Goal: Task Accomplishment & Management: Complete application form

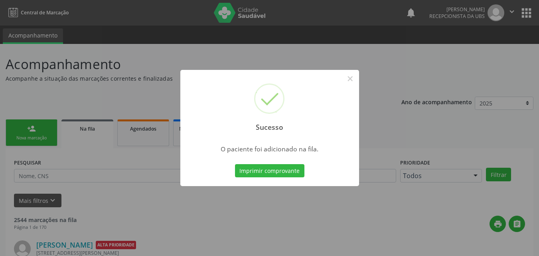
click at [350, 79] on button "×" at bounding box center [351, 79] width 14 height 14
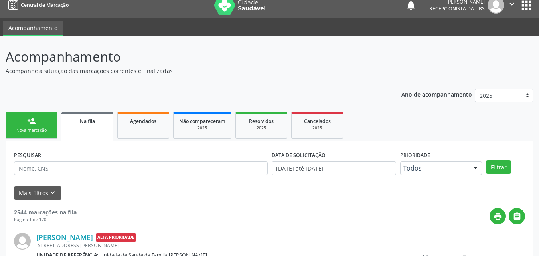
scroll to position [8, 0]
click at [40, 124] on link "person_add Nova marcação" at bounding box center [32, 125] width 52 height 27
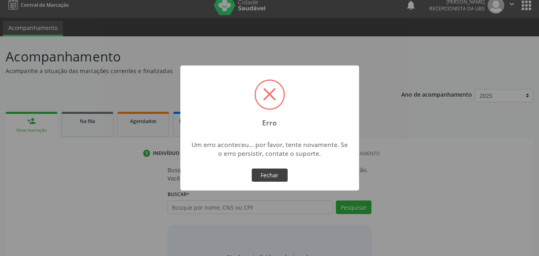
click at [268, 169] on button "Fechar" at bounding box center [270, 175] width 36 height 14
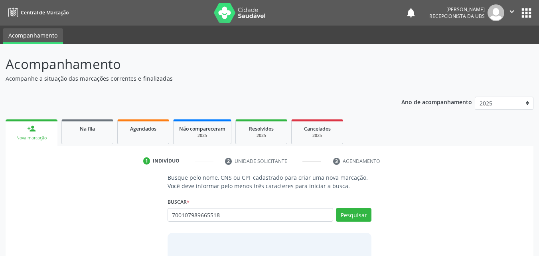
type input "700107989665518"
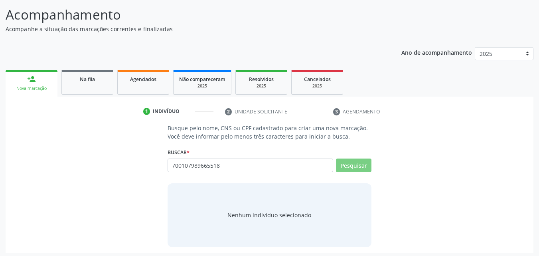
scroll to position [52, 0]
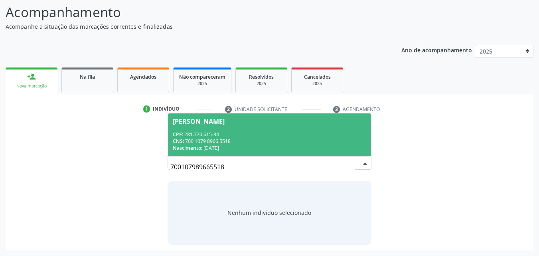
click at [244, 129] on span "Roberval Oliveira Barreiros CPF: 281.770.615-34 CNS: 700 1079 8966 5518 Nascime…" at bounding box center [270, 134] width 204 height 43
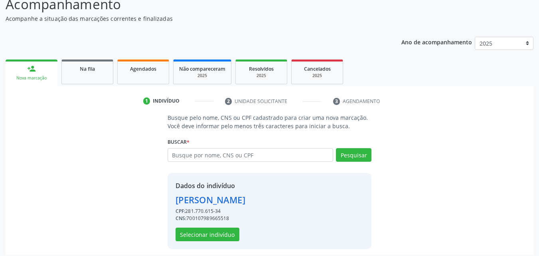
scroll to position [64, 0]
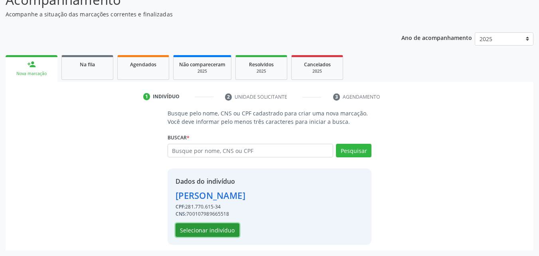
click at [216, 232] on button "Selecionar indivíduo" at bounding box center [208, 230] width 64 height 14
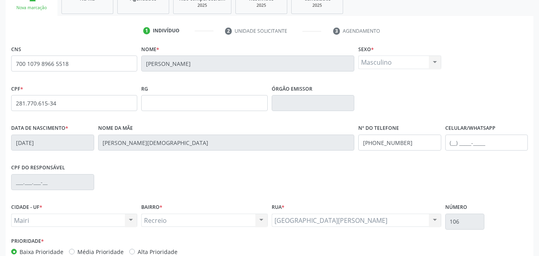
scroll to position [144, 0]
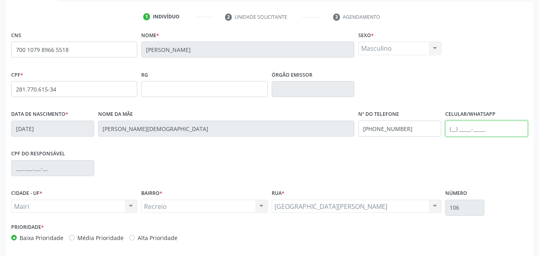
click at [465, 129] on input "text" at bounding box center [487, 129] width 83 height 16
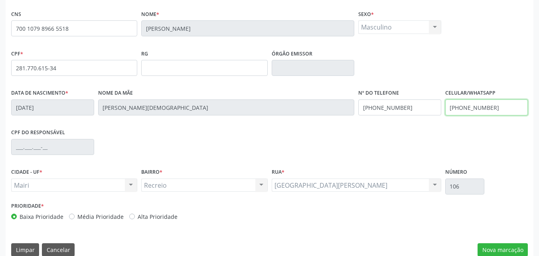
scroll to position [177, 0]
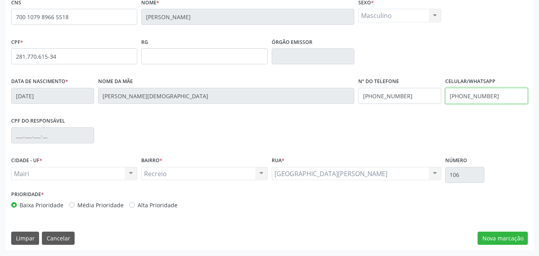
type input "(74) 99968-7047"
click at [165, 208] on label "Alta Prioridade" at bounding box center [158, 205] width 40 height 8
click at [135, 208] on input "Alta Prioridade" at bounding box center [132, 204] width 6 height 7
radio input "true"
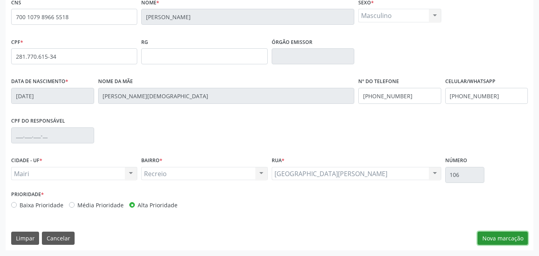
click at [500, 242] on button "Nova marcação" at bounding box center [503, 239] width 50 height 14
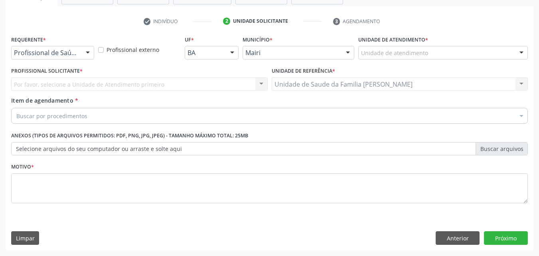
click at [374, 44] on label "Unidade de atendimento *" at bounding box center [393, 40] width 70 height 12
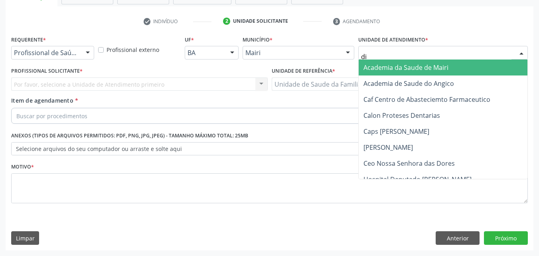
type input "dil"
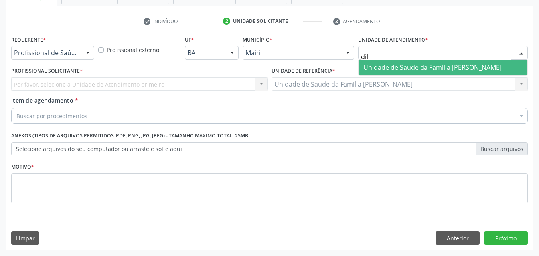
click at [373, 67] on span "Unidade de Saude da Familia [PERSON_NAME]" at bounding box center [433, 67] width 138 height 9
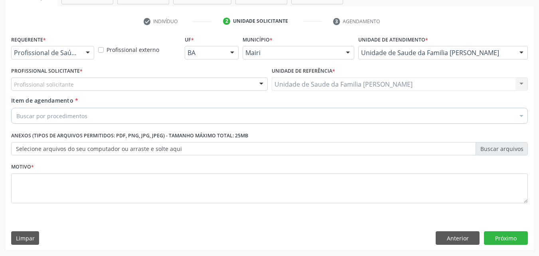
click at [87, 80] on div "Profissional solicitante" at bounding box center [139, 84] width 257 height 14
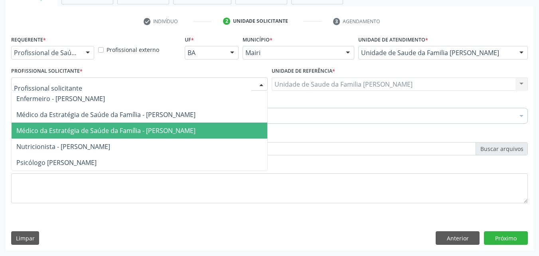
click at [98, 124] on span "Médico da Estratégia de Saúde da Família - [PERSON_NAME]" at bounding box center [140, 131] width 256 height 16
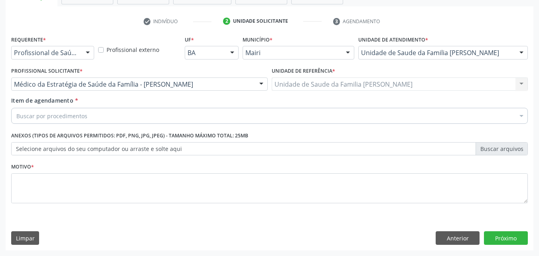
click at [98, 113] on div "Buscar por procedimentos" at bounding box center [269, 116] width 517 height 16
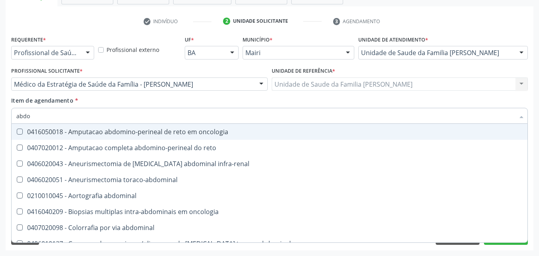
type input "abdom"
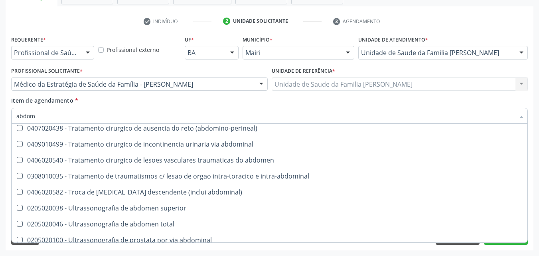
scroll to position [520, 0]
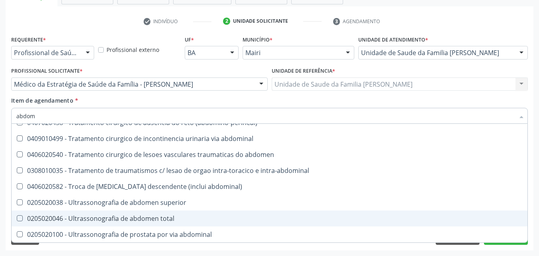
click at [181, 220] on div "0205020046 - Ultrassonografia de abdomen total" at bounding box center [269, 218] width 507 height 6
checkbox total "true"
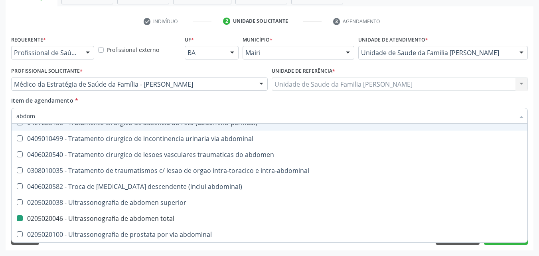
click at [220, 104] on div "Item de agendamento * abdom Desfazer seleção 0416050018 - Amputacao abdomino-pe…" at bounding box center [269, 108] width 517 height 25
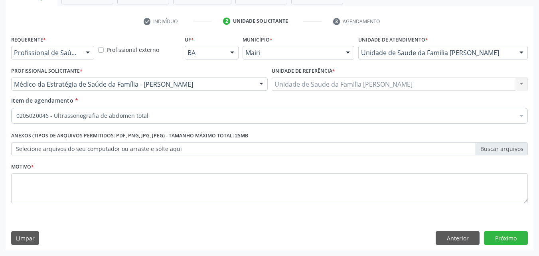
scroll to position [0, 0]
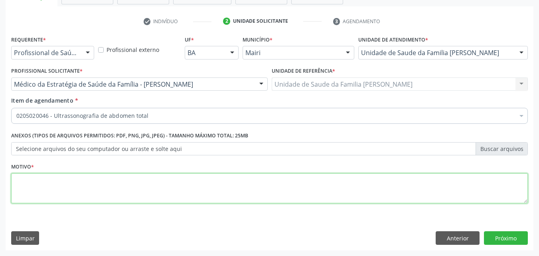
click at [113, 180] on textarea at bounding box center [269, 188] width 517 height 30
type textarea "HENIA UMBILICAL"
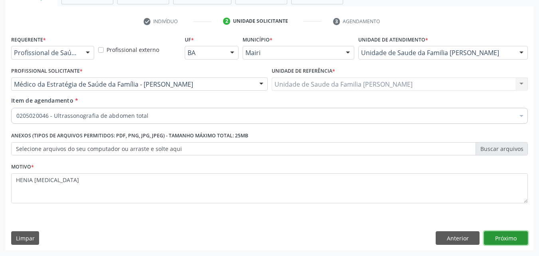
click at [520, 236] on button "Próximo" at bounding box center [506, 238] width 44 height 14
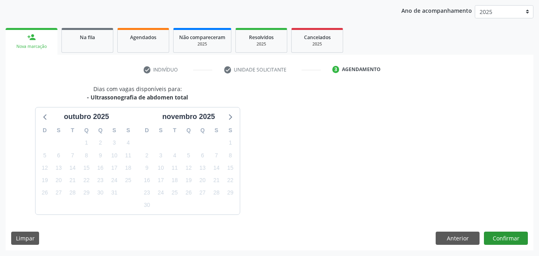
scroll to position [115, 0]
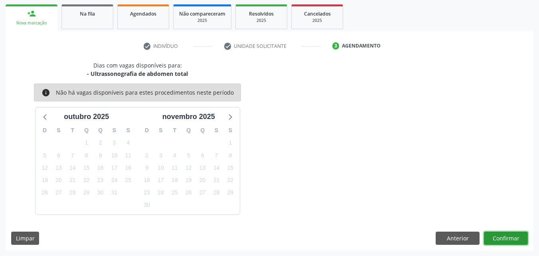
click at [509, 241] on button "Confirmar" at bounding box center [506, 239] width 44 height 14
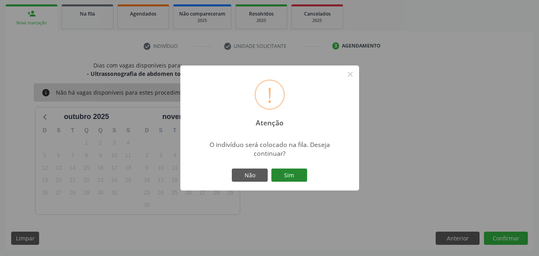
click at [287, 171] on button "Sim" at bounding box center [289, 175] width 36 height 14
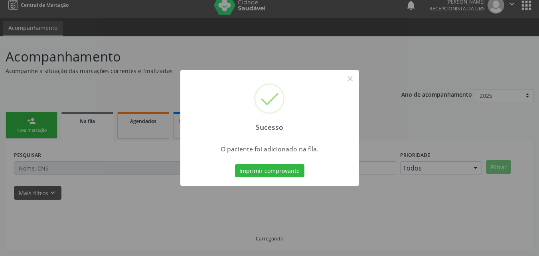
scroll to position [8, 0]
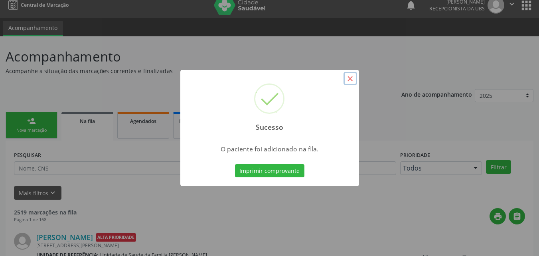
click at [354, 81] on button "×" at bounding box center [351, 79] width 14 height 14
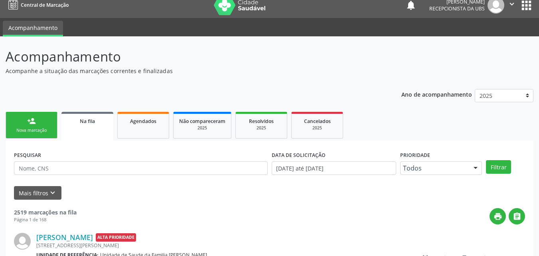
click at [35, 129] on div "Nova marcação" at bounding box center [32, 130] width 40 height 6
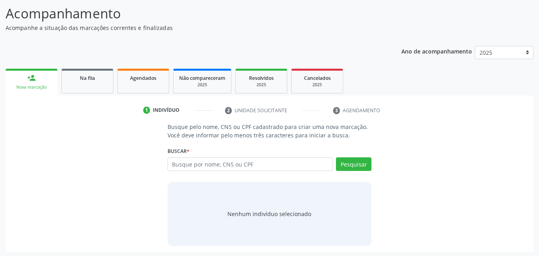
scroll to position [52, 0]
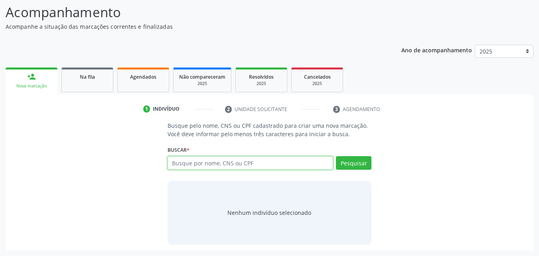
click at [243, 163] on input "text" at bounding box center [251, 163] width 166 height 14
type input "700107989665518"
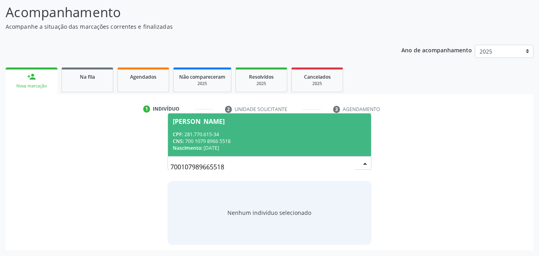
click at [250, 135] on div "CPF: 281.770.615-34" at bounding box center [270, 134] width 194 height 7
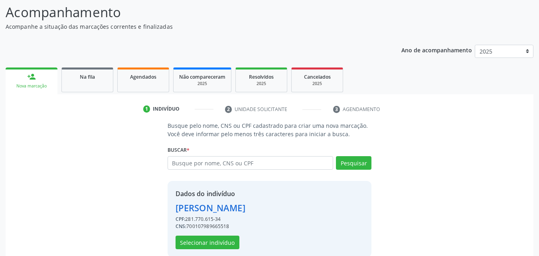
scroll to position [64, 0]
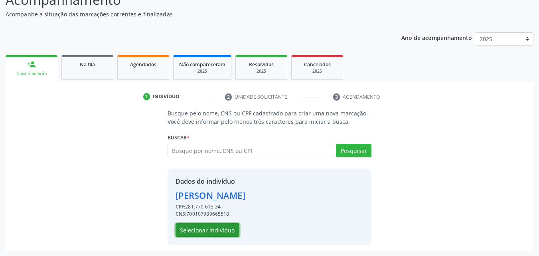
click at [207, 230] on button "Selecionar indivíduo" at bounding box center [208, 230] width 64 height 14
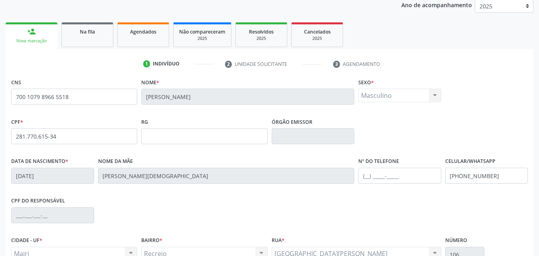
scroll to position [137, 0]
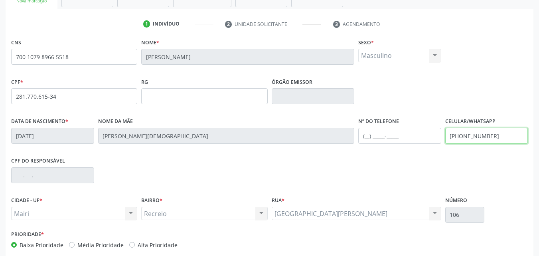
click at [497, 141] on input "(74) 99953-5247" at bounding box center [487, 136] width 83 height 16
type input "("
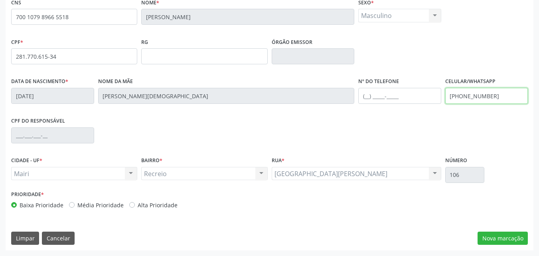
type input "(74) 99968-7047"
click at [169, 203] on label "Alta Prioridade" at bounding box center [158, 205] width 40 height 8
click at [135, 203] on input "Alta Prioridade" at bounding box center [132, 204] width 6 height 7
radio input "true"
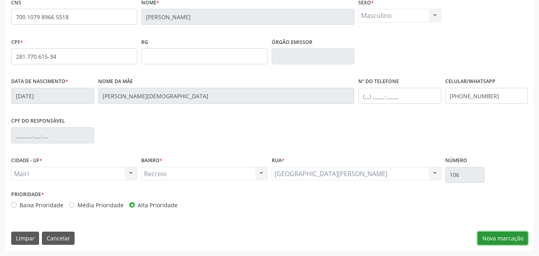
click at [495, 240] on button "Nova marcação" at bounding box center [503, 239] width 50 height 14
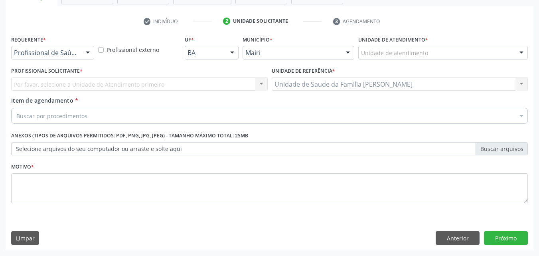
scroll to position [140, 0]
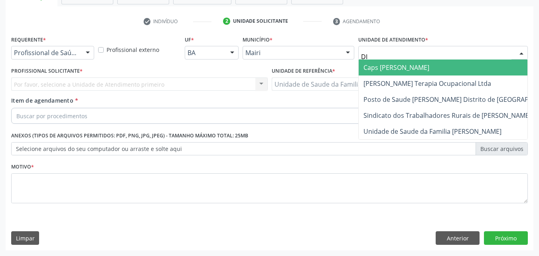
type input "DIL"
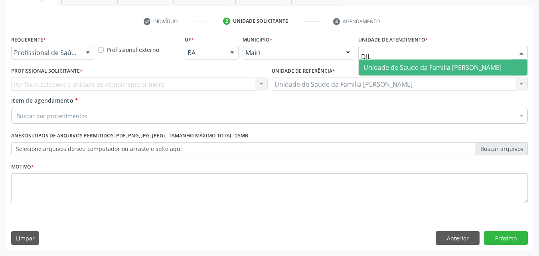
click at [387, 70] on span "Unidade de Saude da Familia [PERSON_NAME]" at bounding box center [433, 67] width 138 height 9
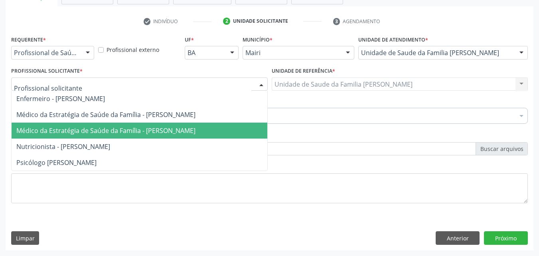
click at [63, 136] on span "Médico da Estratégia de Saúde da Família - [PERSON_NAME]" at bounding box center [140, 131] width 256 height 16
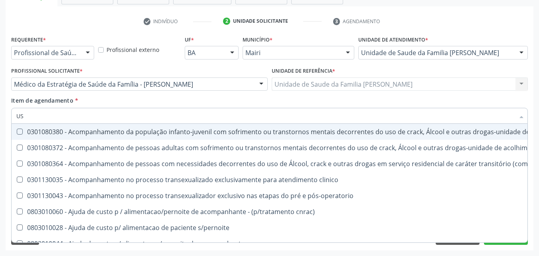
type input "USG"
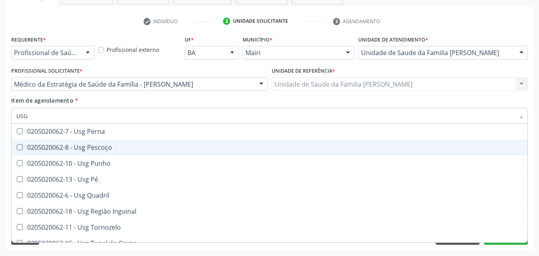
scroll to position [185, 0]
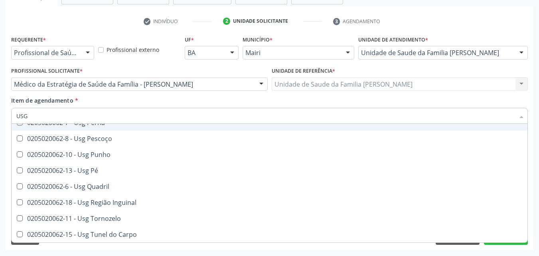
click at [208, 93] on div "Profissional Solicitante * Médico da Estratégia de Saúde da Família - Edisbel V…" at bounding box center [139, 80] width 261 height 31
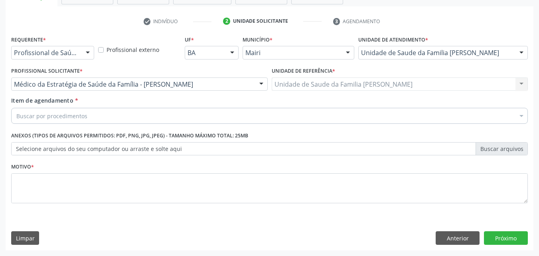
scroll to position [0, 0]
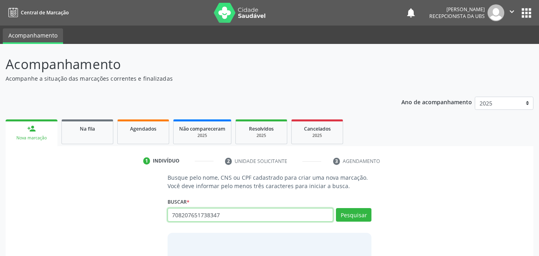
type input "708207651738347"
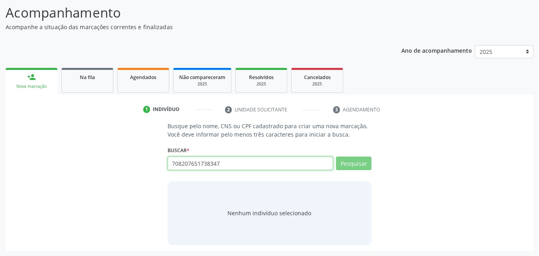
scroll to position [52, 0]
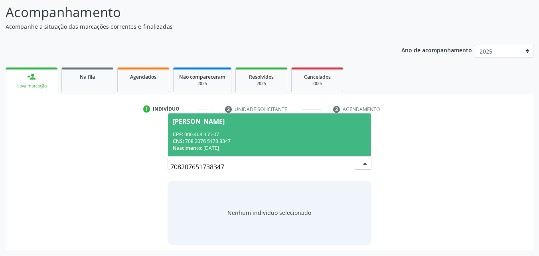
click at [225, 124] on div "Irene de Oliveira Santos" at bounding box center [199, 121] width 52 height 6
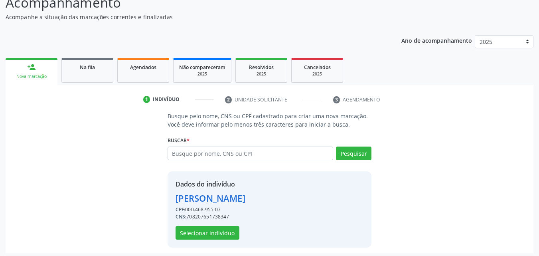
scroll to position [64, 0]
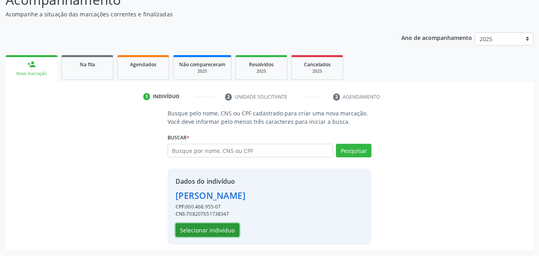
click at [217, 228] on button "Selecionar indivíduo" at bounding box center [208, 230] width 64 height 14
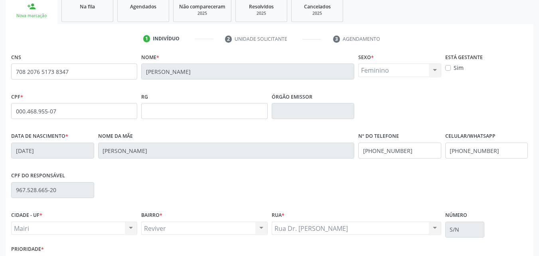
scroll to position [144, 0]
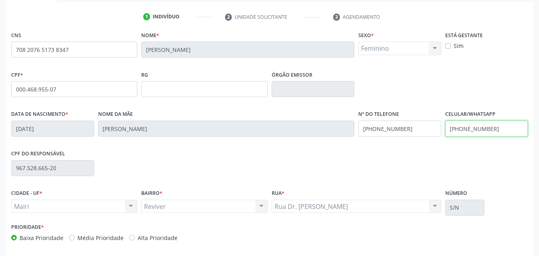
click at [502, 131] on input "[PHONE_NUMBER]" at bounding box center [487, 129] width 83 height 16
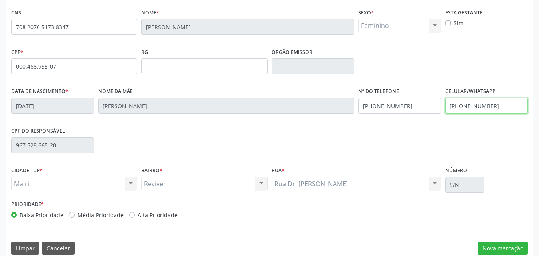
scroll to position [177, 0]
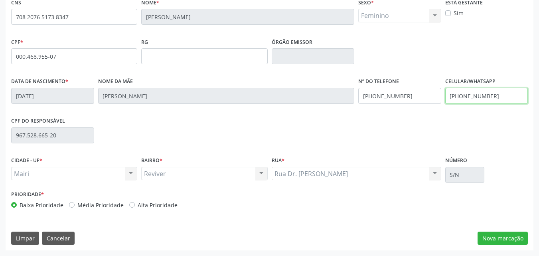
type input "[PHONE_NUMBER]"
click at [145, 202] on label "Alta Prioridade" at bounding box center [158, 205] width 40 height 8
click at [135, 202] on input "Alta Prioridade" at bounding box center [132, 204] width 6 height 7
radio input "true"
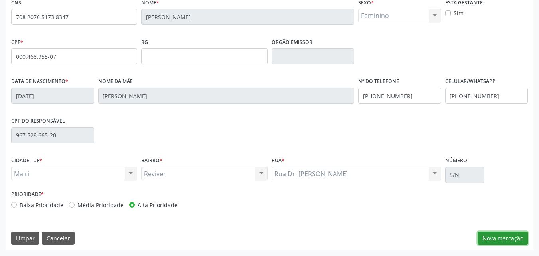
click at [524, 237] on button "Nova marcação" at bounding box center [503, 239] width 50 height 14
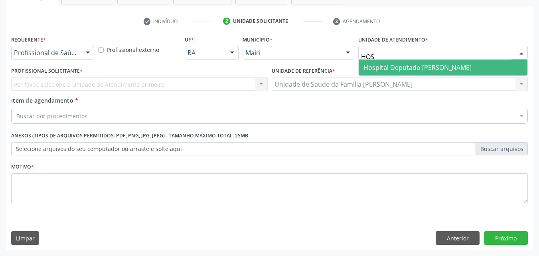
click at [406, 69] on span "Hospital Deputado [PERSON_NAME]" at bounding box center [418, 67] width 108 height 9
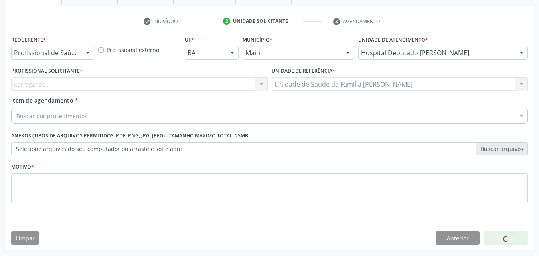
click at [58, 85] on div "Carregando... Nenhum resultado encontrado para: " " Não há nenhuma opção para s…" at bounding box center [139, 84] width 257 height 14
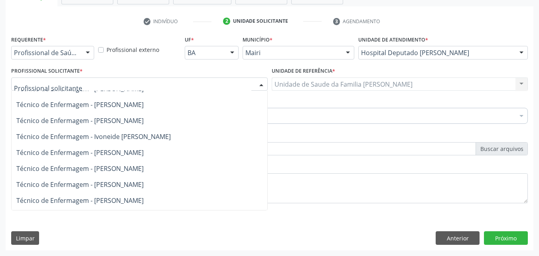
scroll to position [1796, 0]
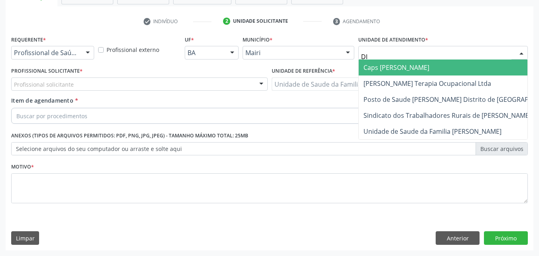
type input "DIL"
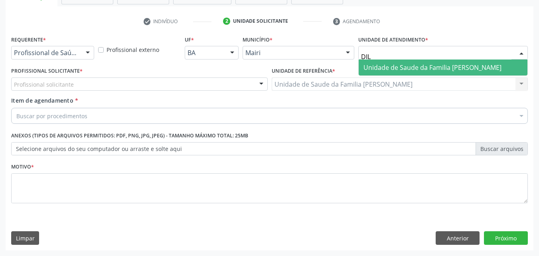
click at [434, 61] on span "Unidade de Saude da Familia [PERSON_NAME]" at bounding box center [443, 67] width 169 height 16
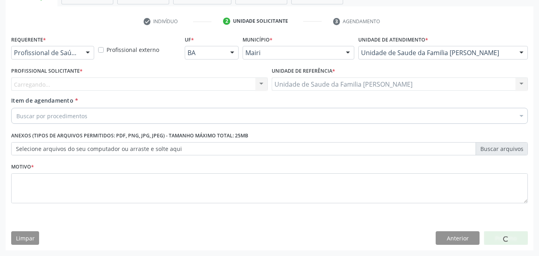
click at [82, 85] on div "Carregando... Auxiliar de Enfermagem - Dariane Souza Rios Auxiliar de Enfermage…" at bounding box center [139, 84] width 257 height 14
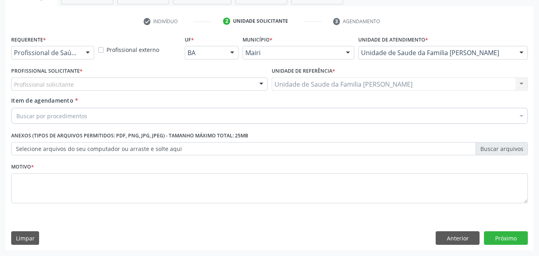
click at [82, 85] on div "Profissional solicitante" at bounding box center [139, 84] width 257 height 14
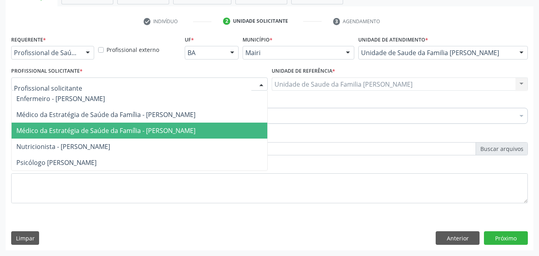
click at [92, 129] on span "Médico da Estratégia de Saúde da Família - [PERSON_NAME]" at bounding box center [105, 130] width 179 height 9
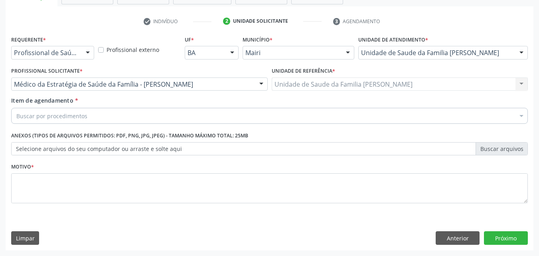
click at [92, 117] on div "Buscar por procedimentos" at bounding box center [269, 116] width 517 height 16
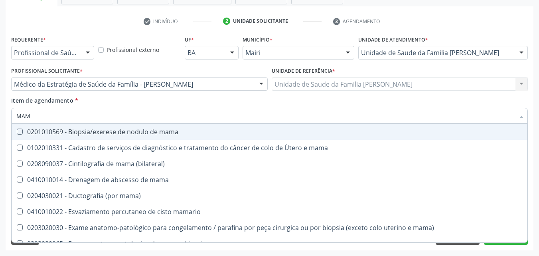
type input "MAMA"
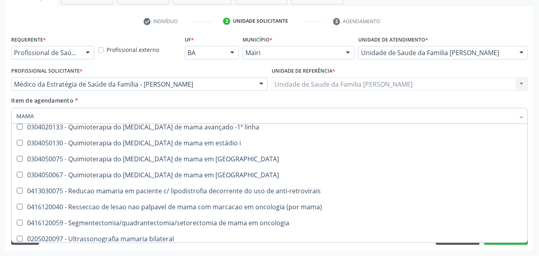
scroll to position [664, 0]
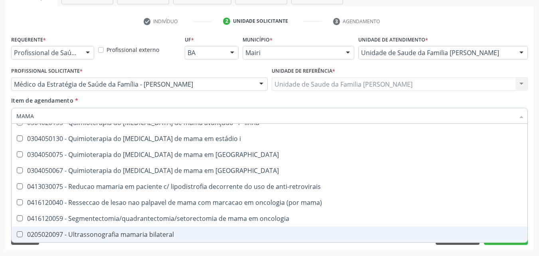
click at [161, 231] on div "0205020097 - Ultrassonografia mamaria bilateral" at bounding box center [269, 234] width 507 height 6
checkbox bilateral "true"
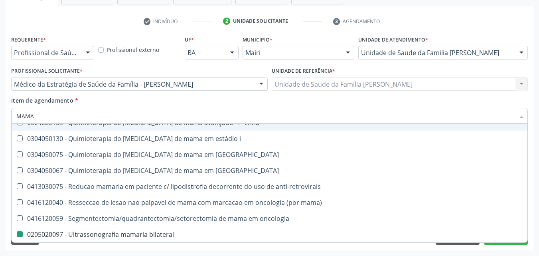
click at [192, 92] on div "Profissional Solicitante * Médico da Estratégia de Saúde da Família - Edisbel V…" at bounding box center [139, 80] width 261 height 31
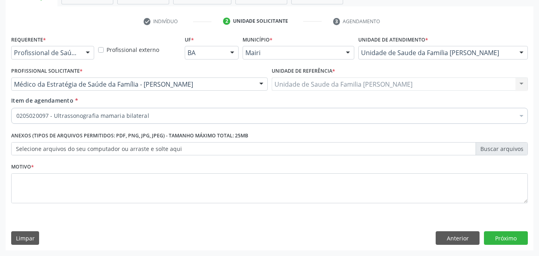
scroll to position [0, 0]
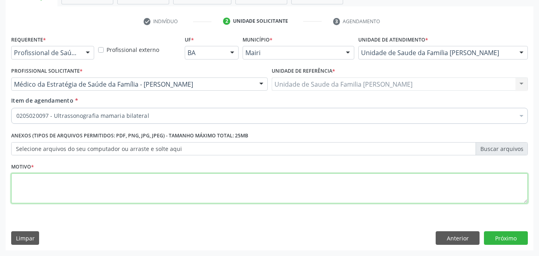
click at [21, 190] on textarea at bounding box center [269, 188] width 517 height 30
type textarea "V"
type textarea "AVALIAÇÃO"
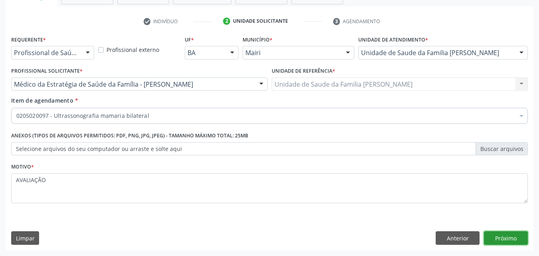
click at [511, 239] on button "Próximo" at bounding box center [506, 238] width 44 height 14
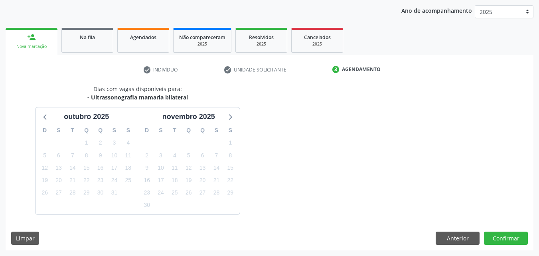
scroll to position [115, 0]
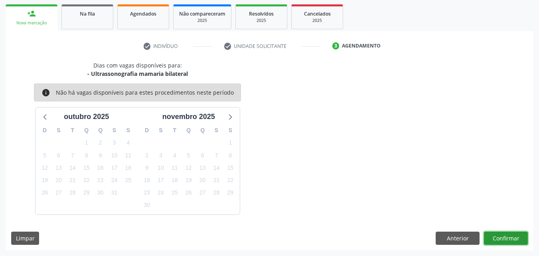
click at [511, 239] on button "Confirmar" at bounding box center [506, 239] width 44 height 14
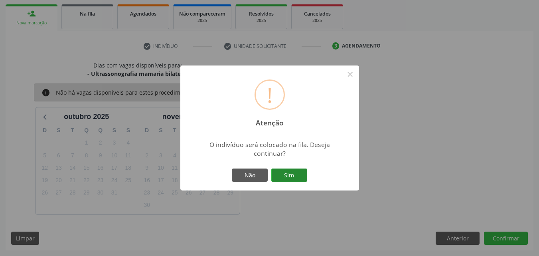
click at [295, 178] on button "Sim" at bounding box center [289, 175] width 36 height 14
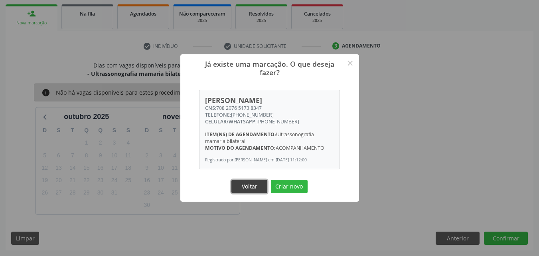
click at [258, 188] on button "Voltar" at bounding box center [250, 187] width 36 height 14
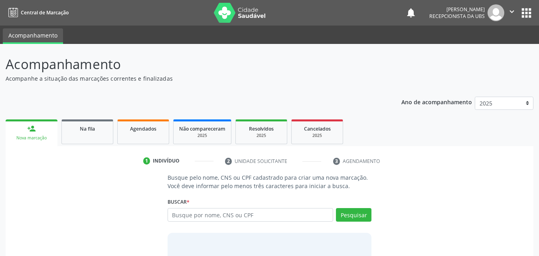
click at [220, 217] on input "text" at bounding box center [251, 215] width 166 height 14
type input "708207651738347"
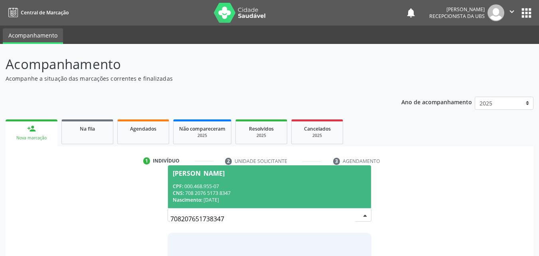
click at [248, 188] on div "CPF: 000.468.955-07" at bounding box center [270, 186] width 194 height 7
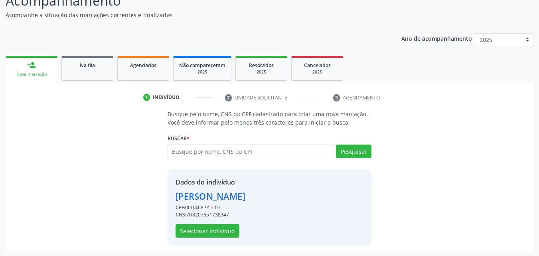
scroll to position [64, 0]
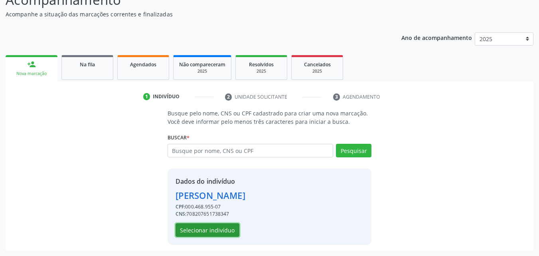
click at [219, 235] on button "Selecionar indivíduo" at bounding box center [208, 230] width 64 height 14
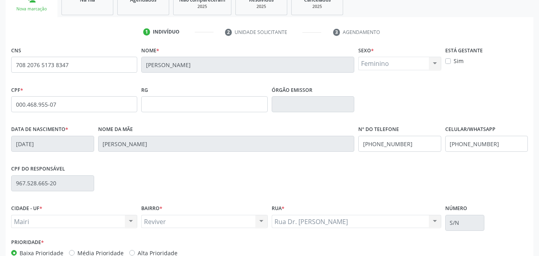
scroll to position [144, 0]
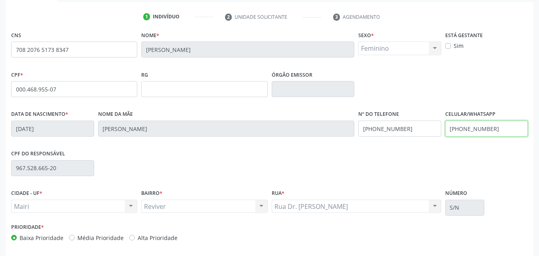
click at [511, 127] on input "[PHONE_NUMBER]" at bounding box center [487, 129] width 83 height 16
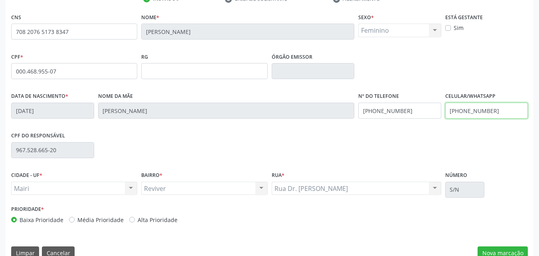
scroll to position [177, 0]
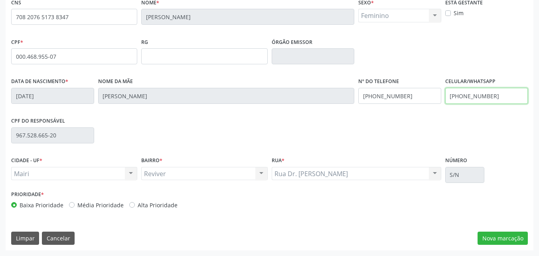
type input "[PHONE_NUMBER]"
click at [134, 201] on div "Alta Prioridade" at bounding box center [153, 205] width 48 height 8
click at [151, 204] on label "Alta Prioridade" at bounding box center [158, 205] width 40 height 8
click at [135, 204] on input "Alta Prioridade" at bounding box center [132, 204] width 6 height 7
radio input "true"
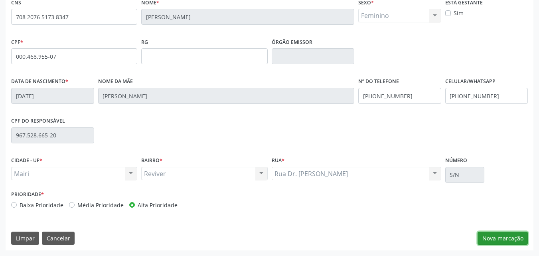
click at [496, 232] on button "Nova marcação" at bounding box center [503, 239] width 50 height 14
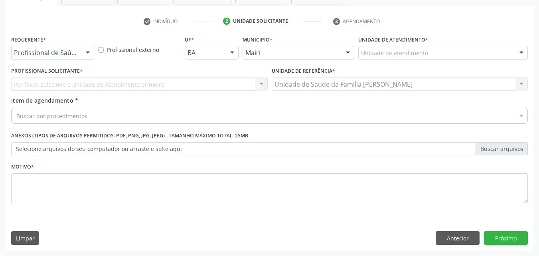
scroll to position [140, 0]
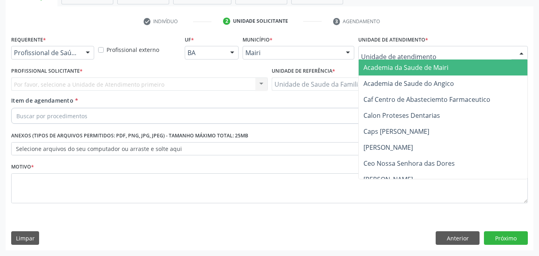
click at [426, 54] on div at bounding box center [443, 53] width 170 height 14
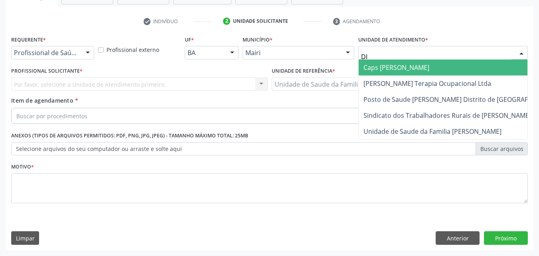
type input "DIL"
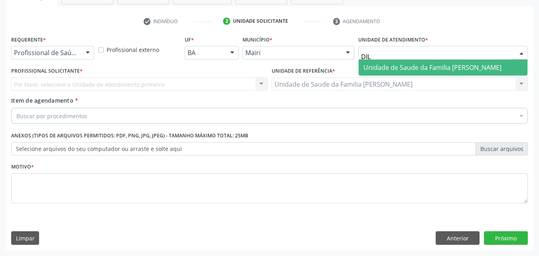
click at [432, 68] on span "Unidade de Saude da Familia [PERSON_NAME]" at bounding box center [433, 67] width 138 height 9
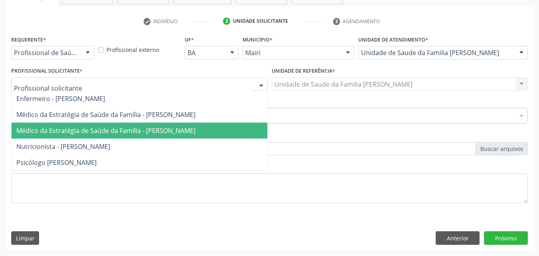
click at [83, 127] on span "Médico da Estratégia de Saúde da Família - [PERSON_NAME]" at bounding box center [105, 130] width 179 height 9
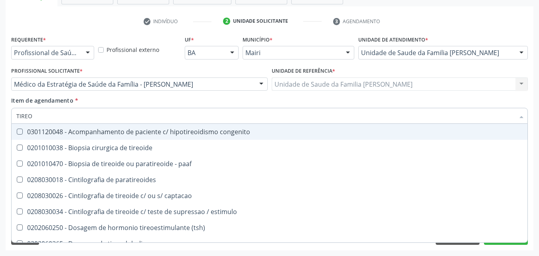
type input "TIREOI"
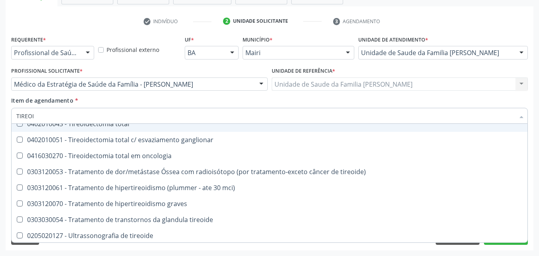
scroll to position [217, 0]
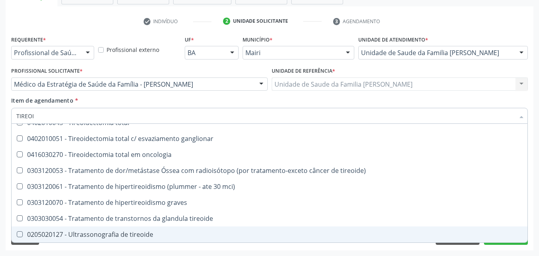
click at [134, 239] on span "0205020127 - Ultrassonografia de tireoide" at bounding box center [270, 234] width 516 height 16
checkbox tireoide "true"
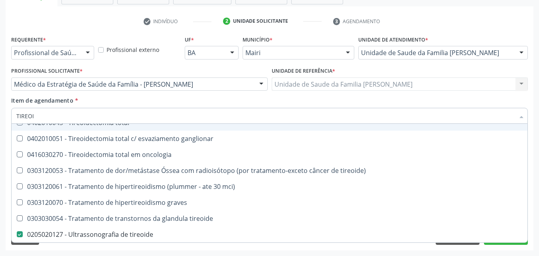
click at [187, 116] on input "TIREOI" at bounding box center [265, 116] width 499 height 16
click at [174, 109] on input "TIREOI" at bounding box center [265, 116] width 499 height 16
click at [174, 101] on div "Item de agendamento * TIREOI Desfazer seleção 0301120048 - Acompanhamento de pa…" at bounding box center [269, 108] width 517 height 25
checkbox tireoide "true"
checkbox tireoide "false"
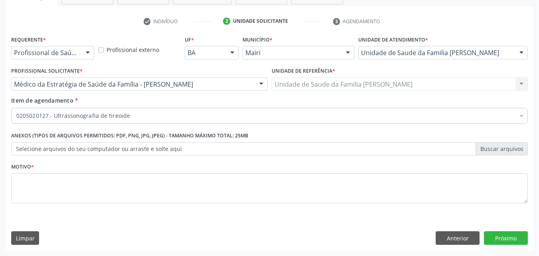
scroll to position [0, 0]
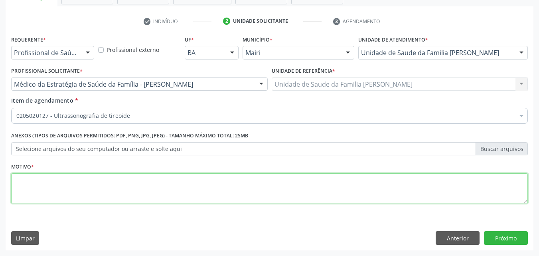
click at [74, 181] on textarea at bounding box center [269, 188] width 517 height 30
type textarea "AVALIÇÃO"
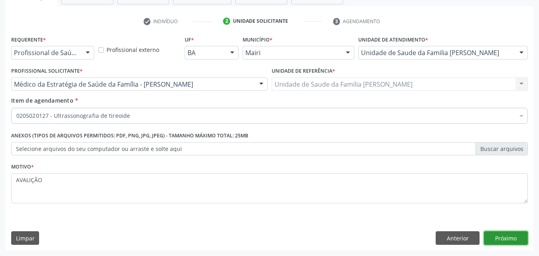
click at [503, 234] on button "Próximo" at bounding box center [506, 238] width 44 height 14
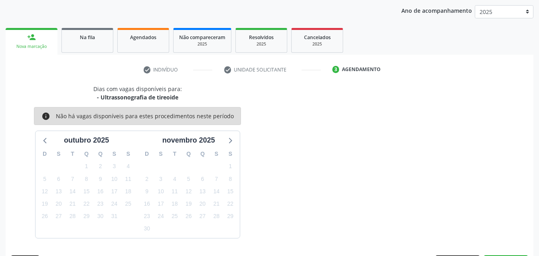
scroll to position [115, 0]
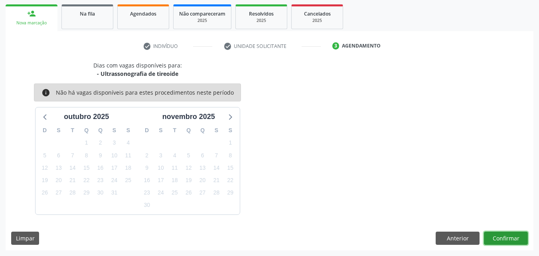
click at [503, 235] on button "Confirmar" at bounding box center [506, 239] width 44 height 14
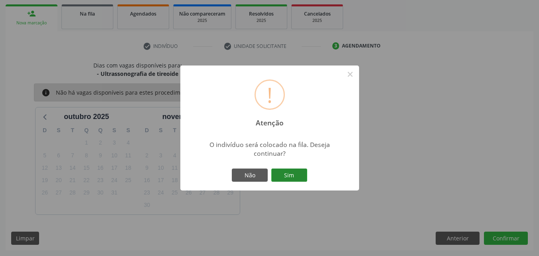
click at [294, 168] on button "Sim" at bounding box center [289, 175] width 36 height 14
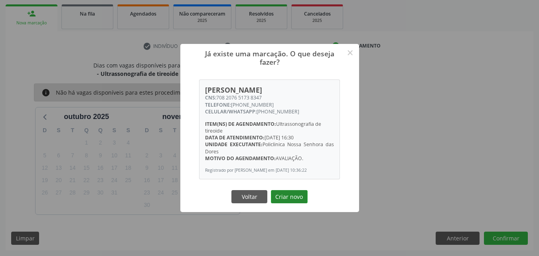
click at [290, 201] on button "Criar novo" at bounding box center [289, 197] width 37 height 14
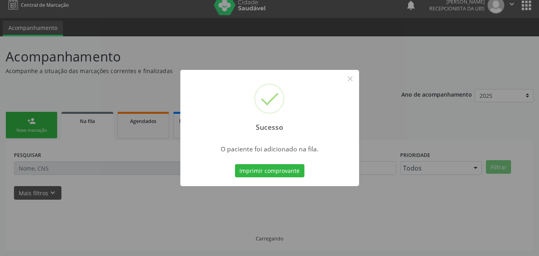
scroll to position [8, 0]
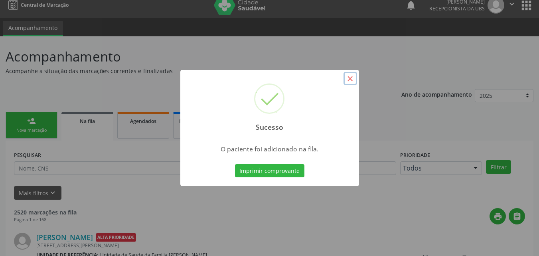
click at [354, 79] on button "×" at bounding box center [351, 79] width 14 height 14
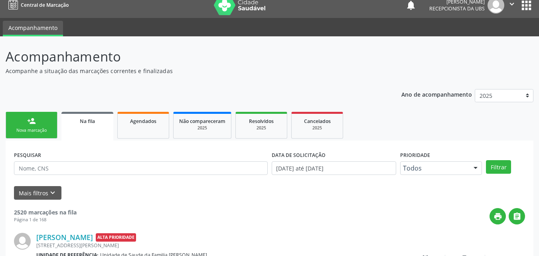
click at [36, 127] on link "person_add Nova marcação" at bounding box center [32, 125] width 52 height 27
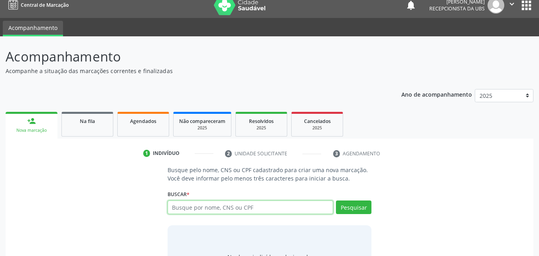
click at [249, 207] on input "text" at bounding box center [251, 207] width 166 height 14
type input "708207651738347"
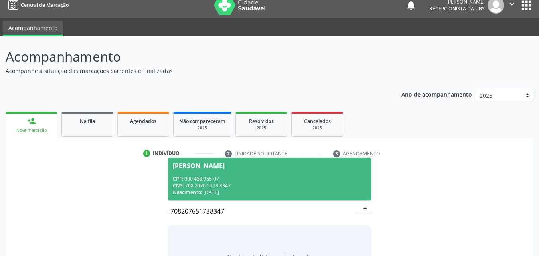
click at [249, 190] on div "Nascimento: 2[DATE]" at bounding box center [270, 192] width 194 height 7
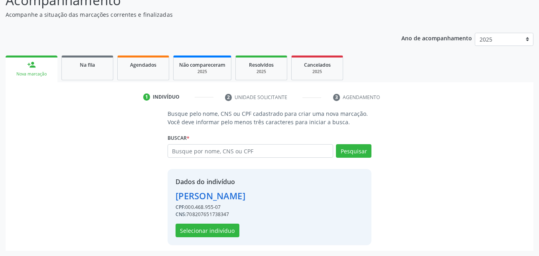
scroll to position [64, 0]
click at [228, 231] on button "Selecionar indivíduo" at bounding box center [208, 230] width 64 height 14
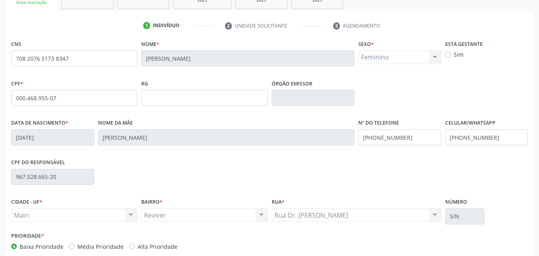
scroll to position [144, 0]
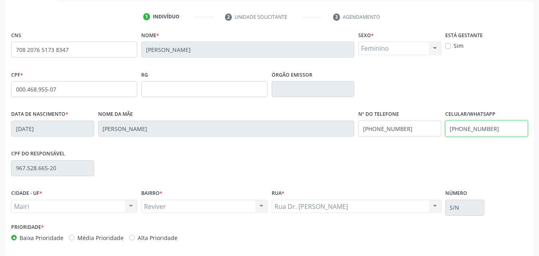
click at [510, 126] on input "[PHONE_NUMBER]" at bounding box center [487, 129] width 83 height 16
type input "[PHONE_NUMBER]"
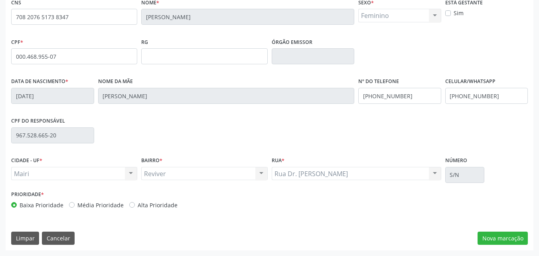
click at [171, 202] on label "Alta Prioridade" at bounding box center [158, 205] width 40 height 8
click at [135, 202] on input "Alta Prioridade" at bounding box center [132, 204] width 6 height 7
radio input "true"
click at [479, 240] on button "Nova marcação" at bounding box center [503, 239] width 50 height 14
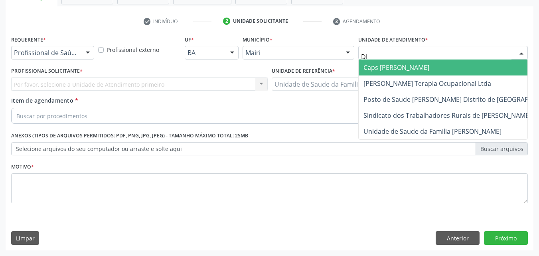
type input "DIL"
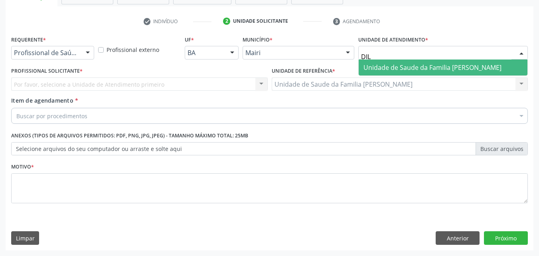
click at [391, 65] on span "Unidade de Saude da Familia [PERSON_NAME]" at bounding box center [433, 67] width 138 height 9
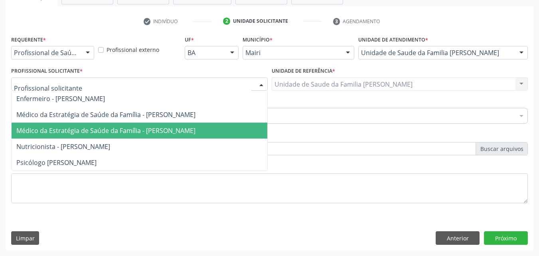
click at [71, 132] on span "Médico da Estratégia de Saúde da Família - [PERSON_NAME]" at bounding box center [105, 130] width 179 height 9
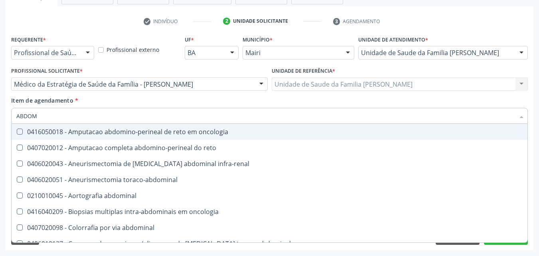
type input "ABDOME"
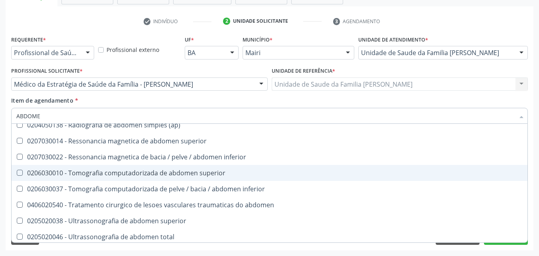
scroll to position [41, 0]
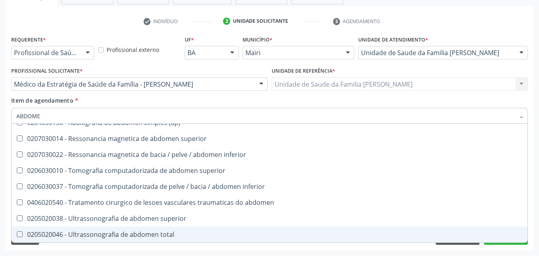
click at [117, 235] on div "0205020046 - Ultrassonografia de abdomen total" at bounding box center [269, 234] width 507 height 6
checkbox total "true"
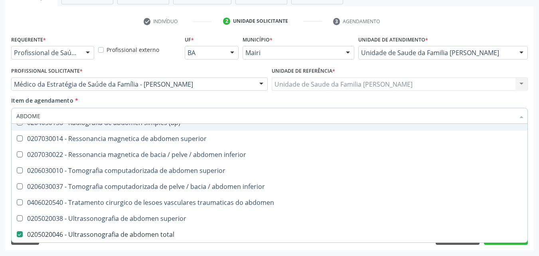
click at [216, 106] on div "Item de agendamento * [PERSON_NAME] seleção 0204050111 - Radiografia de abdomen…" at bounding box center [269, 108] width 517 height 25
checkbox incidencias\) "true"
checkbox total "false"
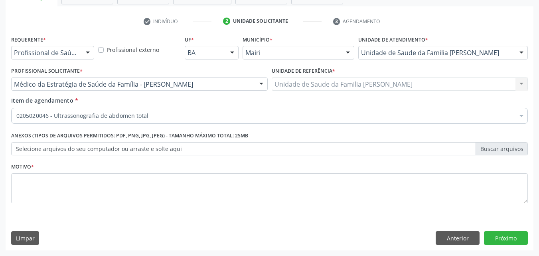
scroll to position [0, 0]
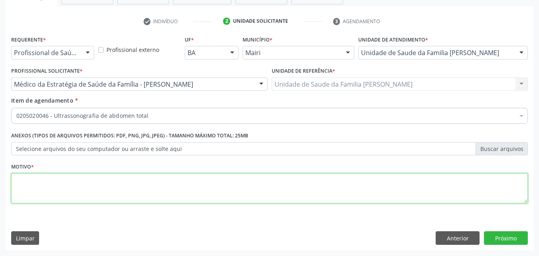
click at [59, 192] on textarea at bounding box center [269, 188] width 517 height 30
type textarea "DORES"
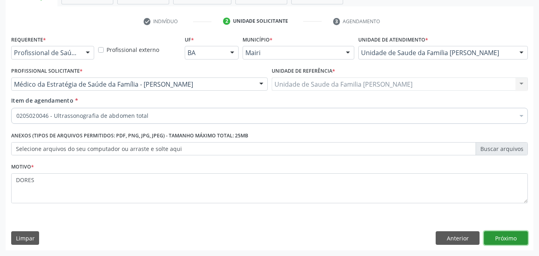
click at [516, 233] on button "Próximo" at bounding box center [506, 238] width 44 height 14
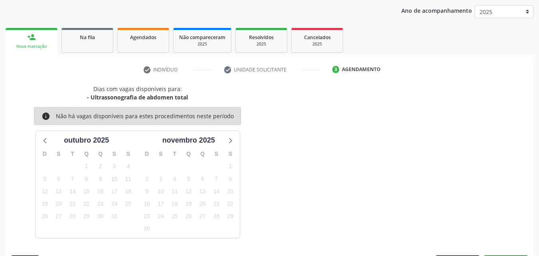
scroll to position [115, 0]
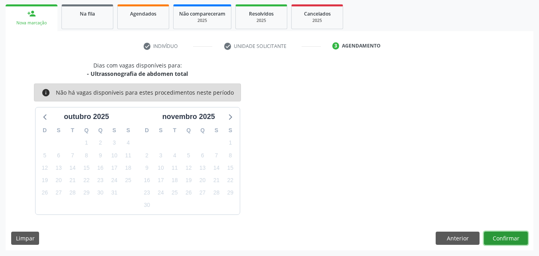
click at [503, 236] on button "Confirmar" at bounding box center [506, 239] width 44 height 14
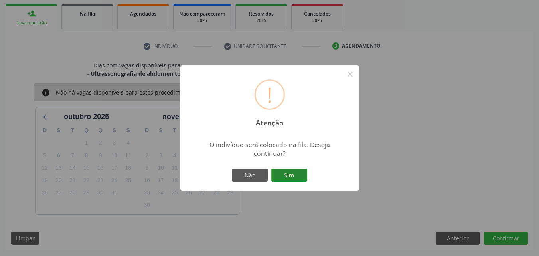
click at [303, 181] on button "Sim" at bounding box center [289, 175] width 36 height 14
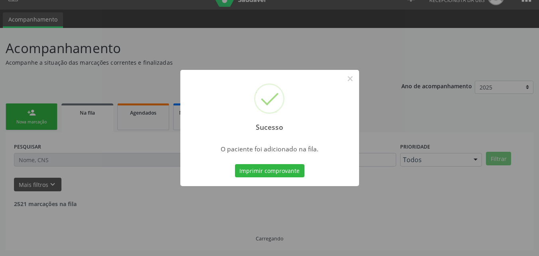
scroll to position [8, 0]
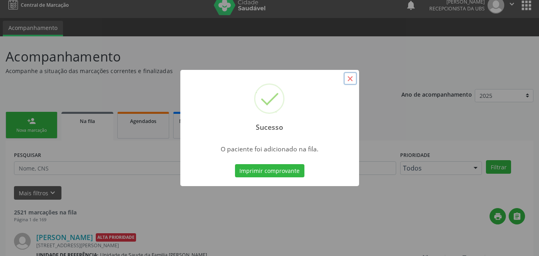
click at [350, 80] on button "×" at bounding box center [351, 79] width 14 height 14
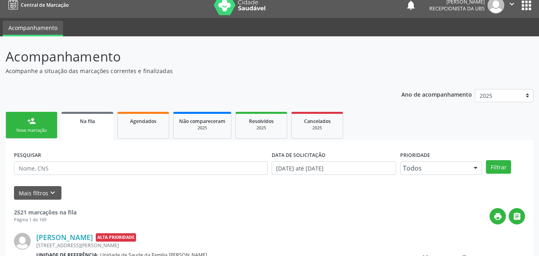
click at [23, 128] on div "Nova marcação" at bounding box center [32, 130] width 40 height 6
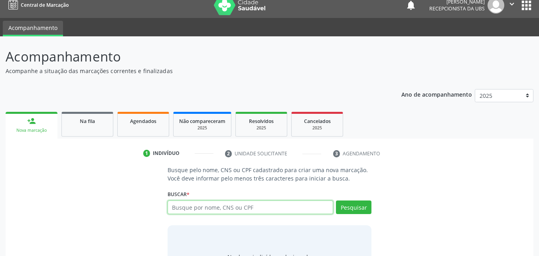
click at [219, 201] on input "text" at bounding box center [251, 207] width 166 height 14
type input "703404979500000"
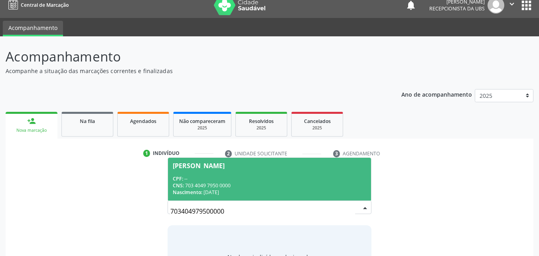
click at [247, 182] on div "CNS: 703 4049 7950 0000" at bounding box center [270, 185] width 194 height 7
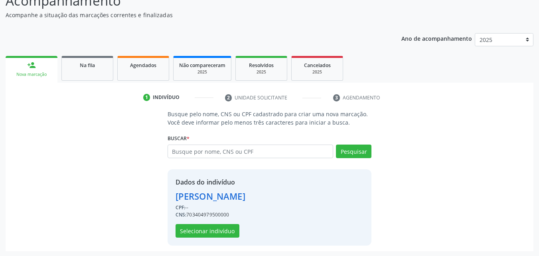
scroll to position [64, 0]
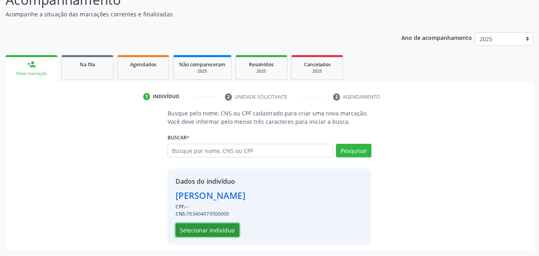
click at [222, 230] on button "Selecionar indivíduo" at bounding box center [208, 230] width 64 height 14
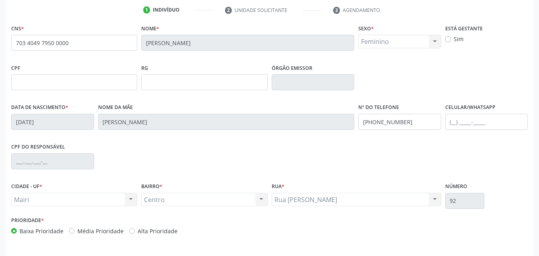
scroll to position [177, 0]
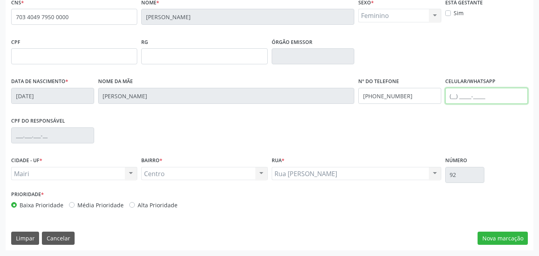
click at [456, 96] on input "text" at bounding box center [487, 96] width 83 height 16
type input "[PHONE_NUMBER]"
click at [165, 208] on label "Alta Prioridade" at bounding box center [158, 205] width 40 height 8
click at [135, 208] on input "Alta Prioridade" at bounding box center [132, 204] width 6 height 7
radio input "true"
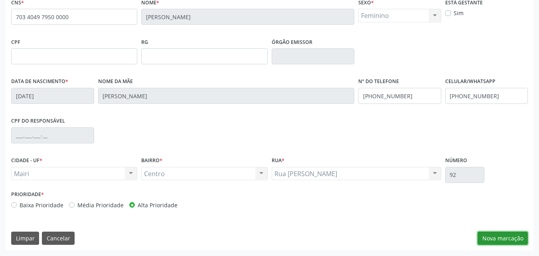
click at [524, 239] on button "Nova marcação" at bounding box center [503, 239] width 50 height 14
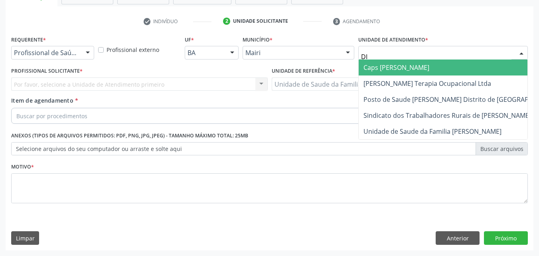
type input "DIL"
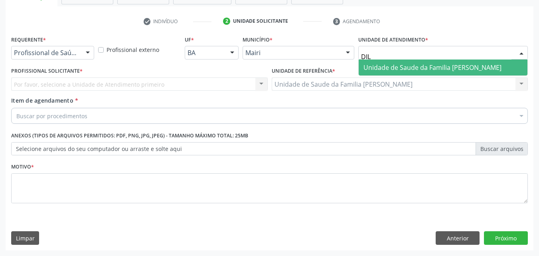
click at [392, 69] on span "Unidade de Saude da Familia [PERSON_NAME]" at bounding box center [433, 67] width 138 height 9
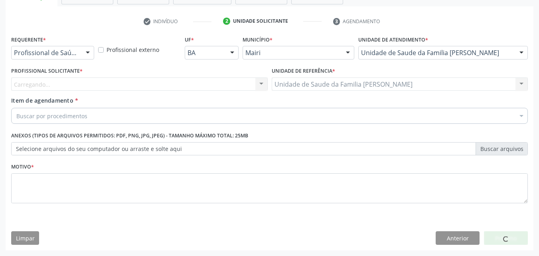
click at [94, 86] on div "Carregando... Nenhum resultado encontrado para: " " Não há nenhuma opção para s…" at bounding box center [139, 84] width 257 height 14
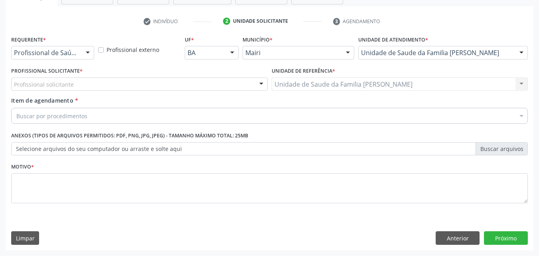
click at [94, 86] on div "Profissional solicitante" at bounding box center [139, 84] width 257 height 14
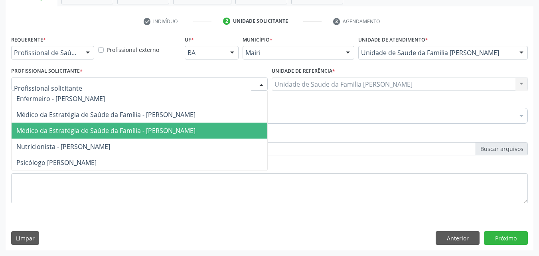
click at [91, 124] on span "Médico da Estratégia de Saúde da Família - [PERSON_NAME]" at bounding box center [140, 131] width 256 height 16
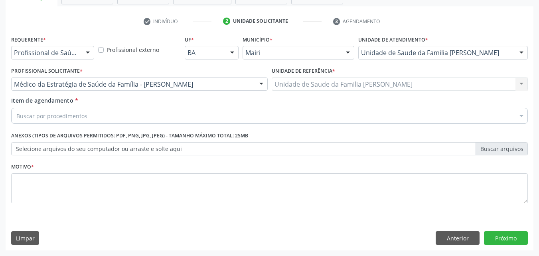
click at [84, 108] on div "Buscar por procedimentos" at bounding box center [269, 116] width 517 height 16
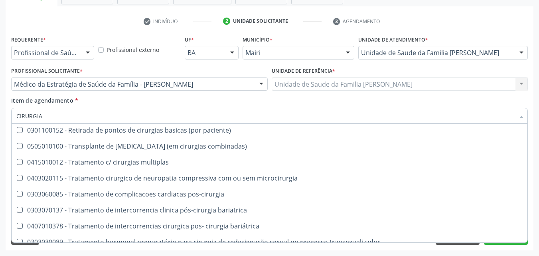
scroll to position [1063, 0]
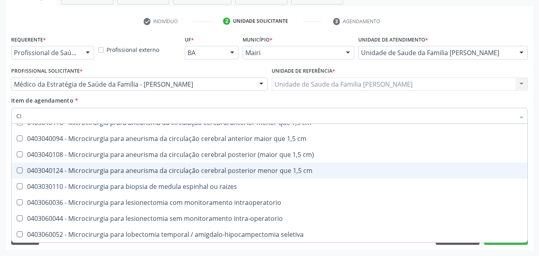
type input "C"
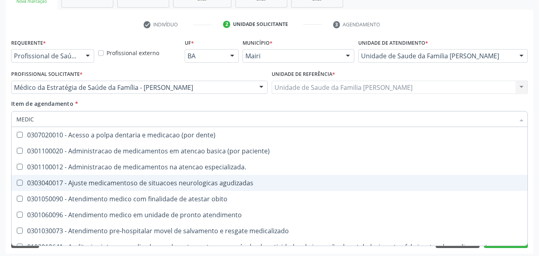
scroll to position [140, 0]
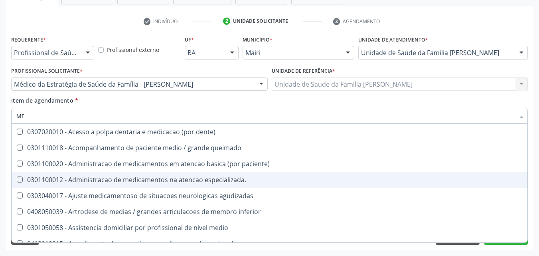
type input "M"
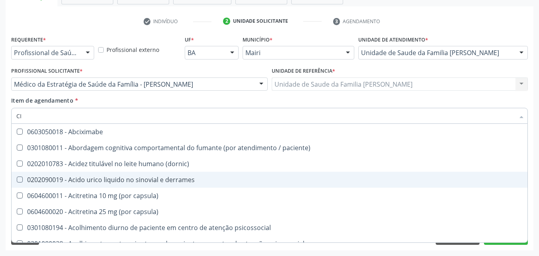
type input "CIR"
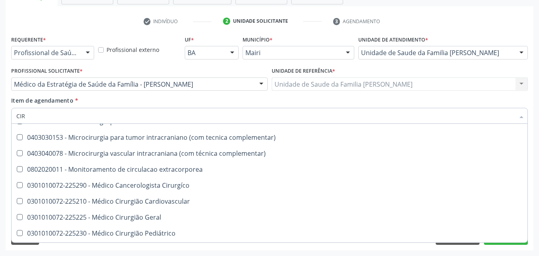
scroll to position [1557, 0]
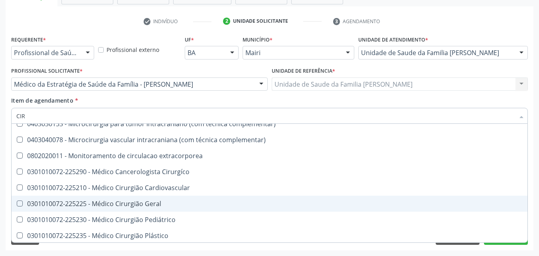
click at [153, 200] on div "0301010072-225225 - Médico Cirurgião Geral" at bounding box center [273, 203] width 514 height 6
checkbox Geral "true"
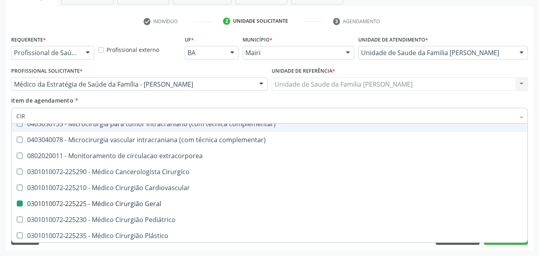
click at [219, 104] on div "Item de agendamento * CIR Desfazer seleção 0301120056 - Acompanhamento de pacie…" at bounding box center [269, 108] width 517 height 25
checkbox multiprofissional "true"
checkbox Geral "false"
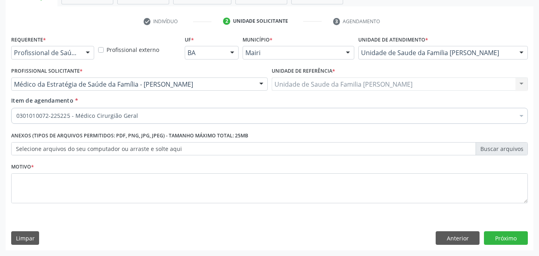
scroll to position [0, 0]
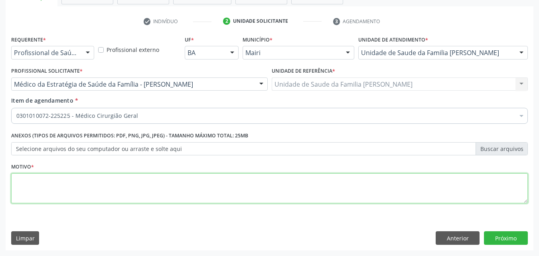
click at [63, 191] on textarea at bounding box center [269, 188] width 517 height 30
type textarea "CALICITOPATIA"
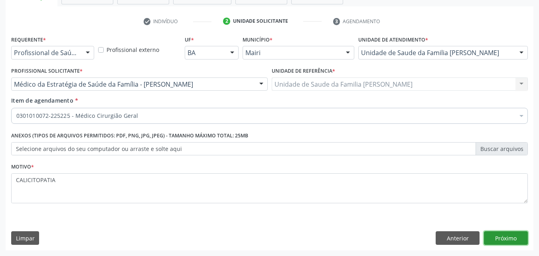
click at [513, 238] on button "Próximo" at bounding box center [506, 238] width 44 height 14
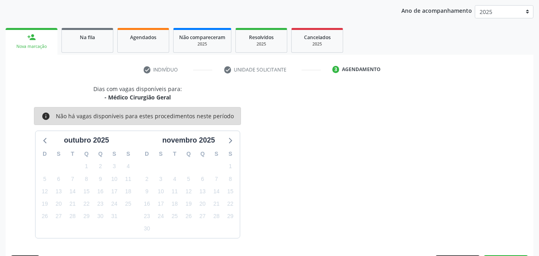
scroll to position [115, 0]
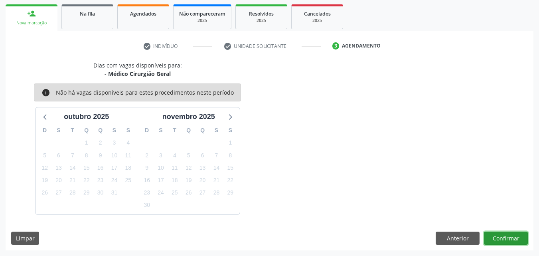
click at [513, 238] on button "Confirmar" at bounding box center [506, 239] width 44 height 14
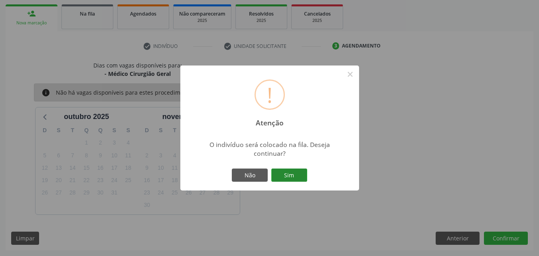
click at [299, 177] on button "Sim" at bounding box center [289, 175] width 36 height 14
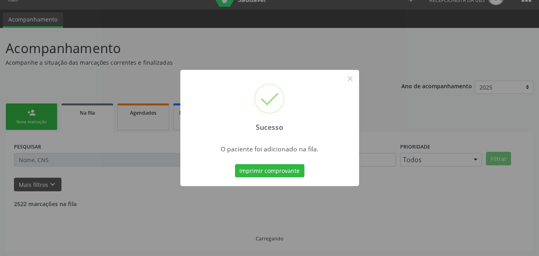
scroll to position [8, 0]
